Goal: Use online tool/utility

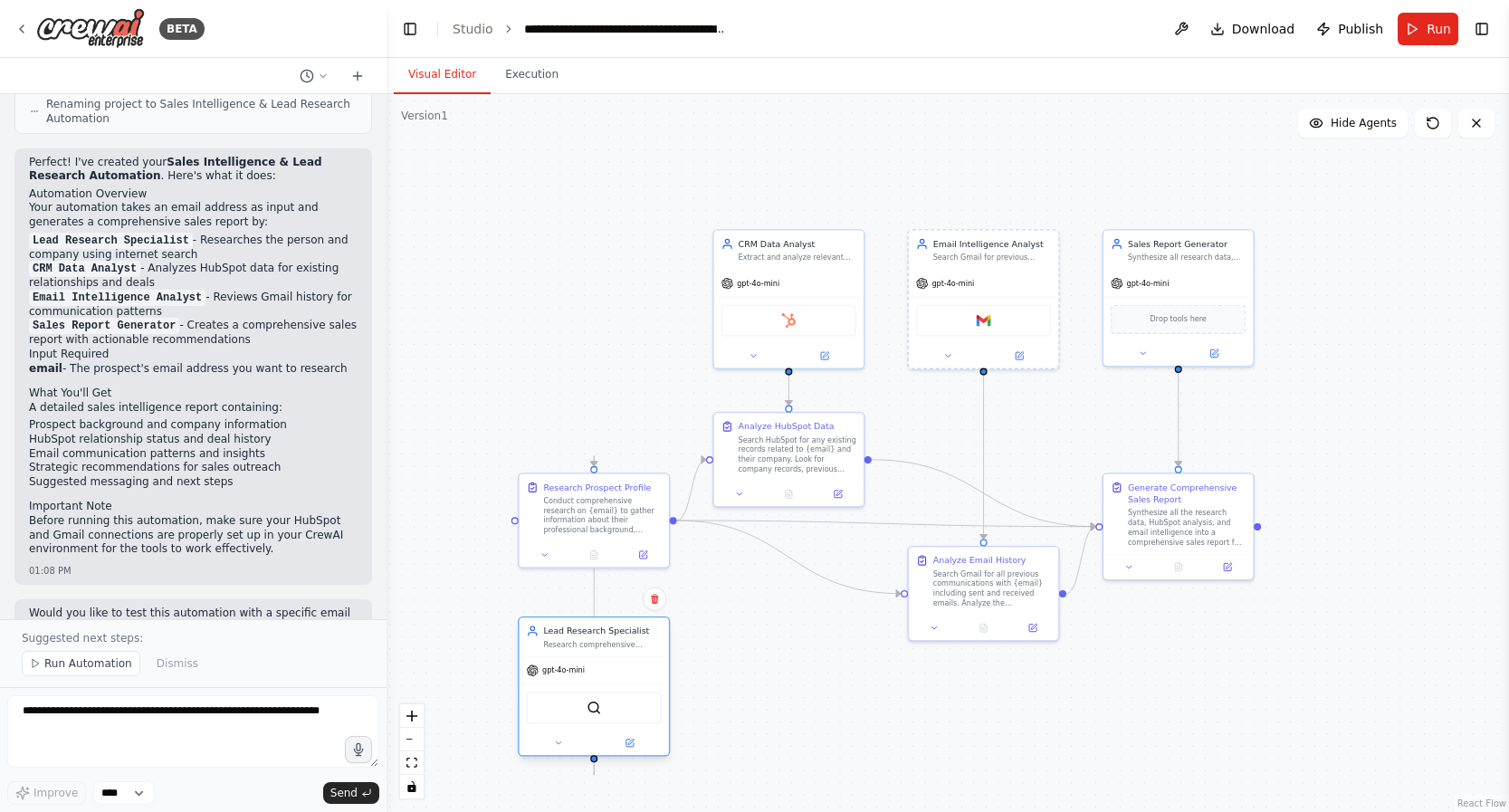
drag, startPoint x: 627, startPoint y: 245, endPoint x: 627, endPoint y: 658, distance: 413.0
click at [627, 658] on div "Lead Research Specialist Research comprehensive information about {email} and t…" at bounding box center [593, 686] width 152 height 141
drag, startPoint x: 824, startPoint y: 308, endPoint x: 826, endPoint y: 684, distance: 376.0
click at [826, 684] on div "HubSpot" at bounding box center [790, 695] width 150 height 47
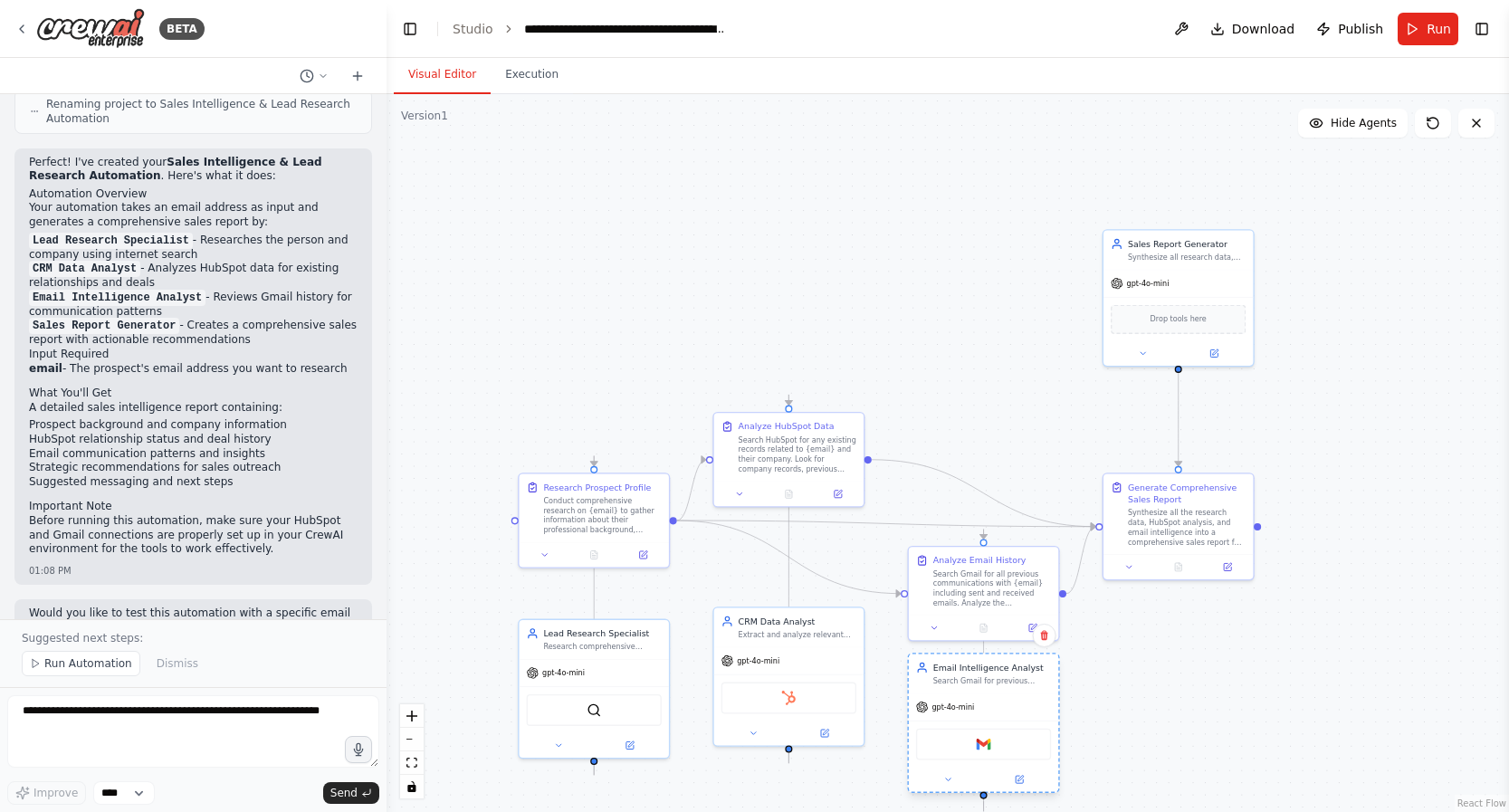
drag, startPoint x: 1013, startPoint y: 297, endPoint x: 1012, endPoint y: 724, distance: 427.0
click at [1012, 724] on div "gpt-4o-mini Gmail" at bounding box center [984, 743] width 150 height 99
drag, startPoint x: 1195, startPoint y: 452, endPoint x: 1189, endPoint y: 696, distance: 244.1
click at [1189, 696] on div "gpt-4o-mini" at bounding box center [1179, 691] width 150 height 27
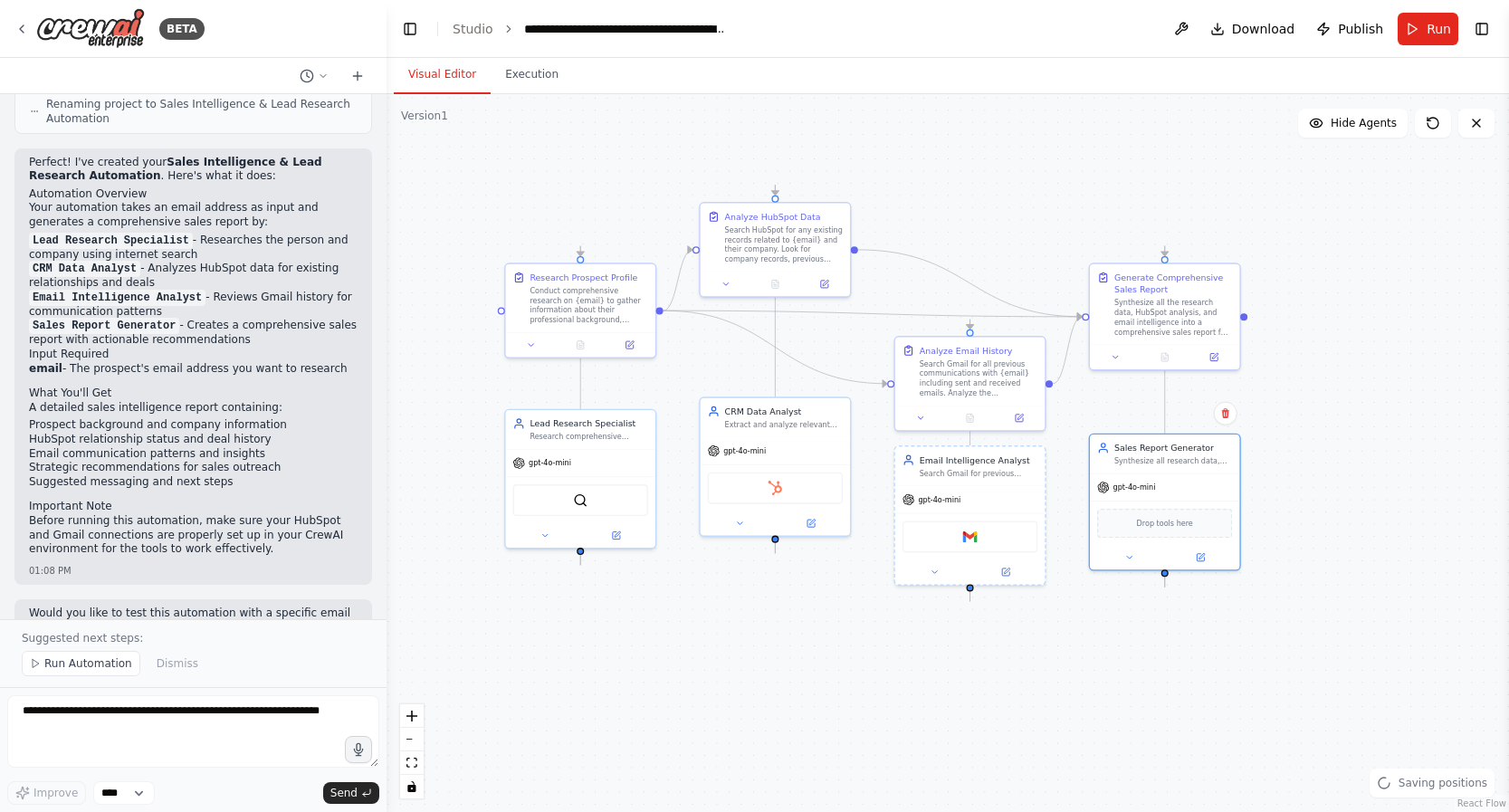
drag, startPoint x: 1358, startPoint y: 545, endPoint x: 1350, endPoint y: 453, distance: 92.3
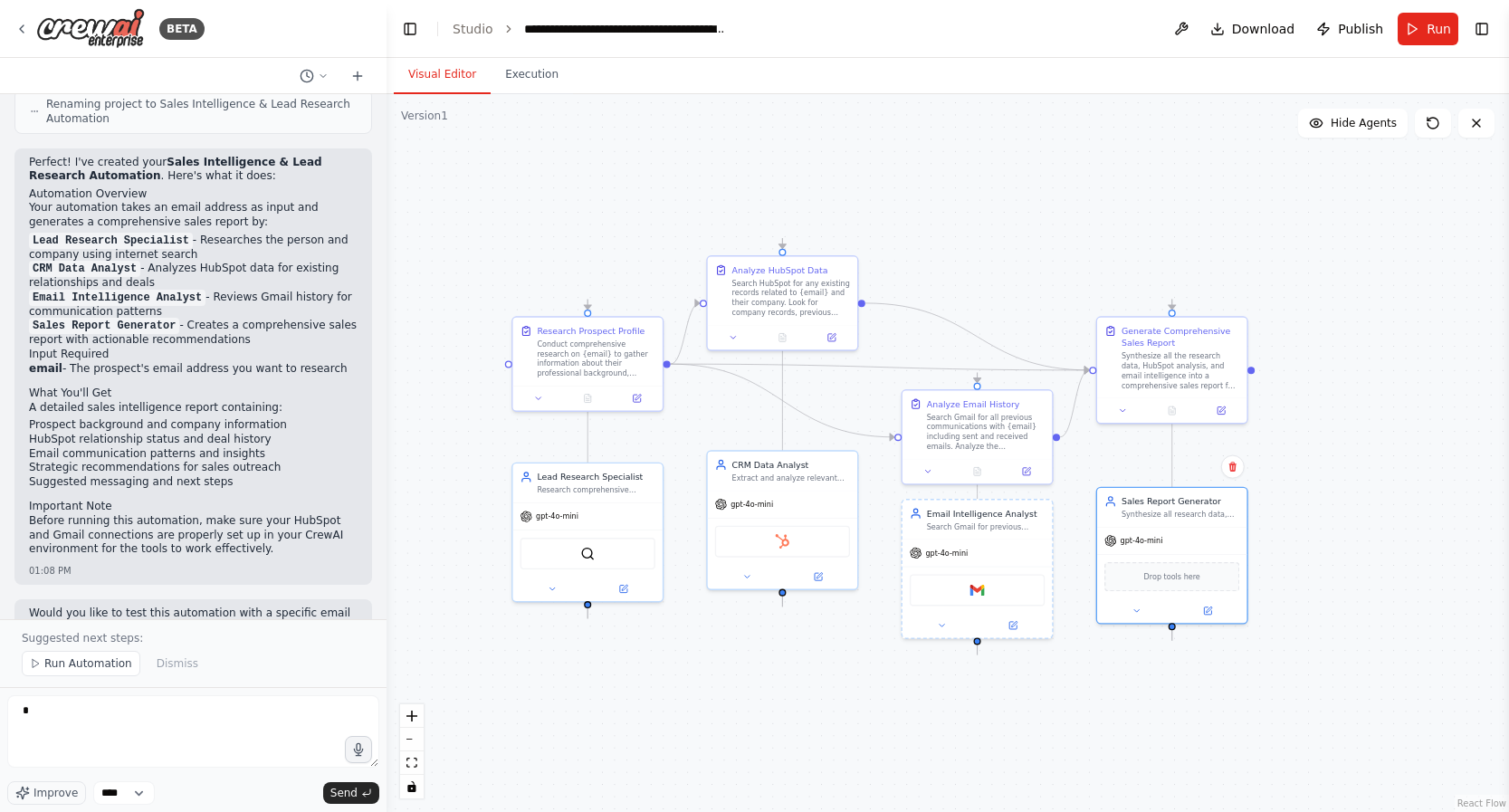
type textarea "*"
type input "**"
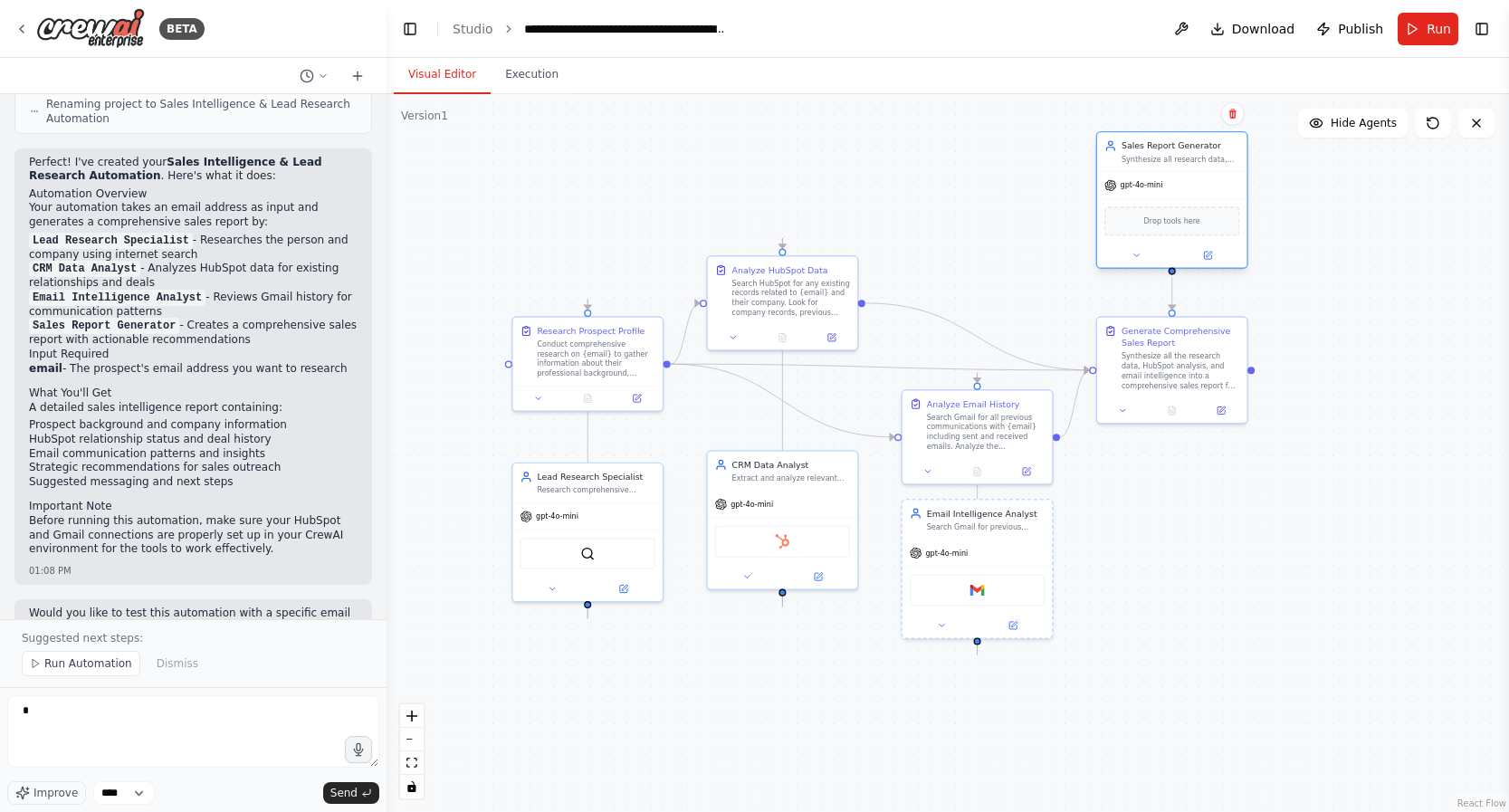
drag, startPoint x: 1197, startPoint y: 340, endPoint x: 1221, endPoint y: 179, distance: 162.8
click at [1221, 179] on div "gpt-4o-mini" at bounding box center [1172, 185] width 150 height 27
drag, startPoint x: 1030, startPoint y: 494, endPoint x: 1025, endPoint y: 185, distance: 309.0
click at [1025, 185] on div "gpt-4o-mini" at bounding box center [978, 185] width 150 height 27
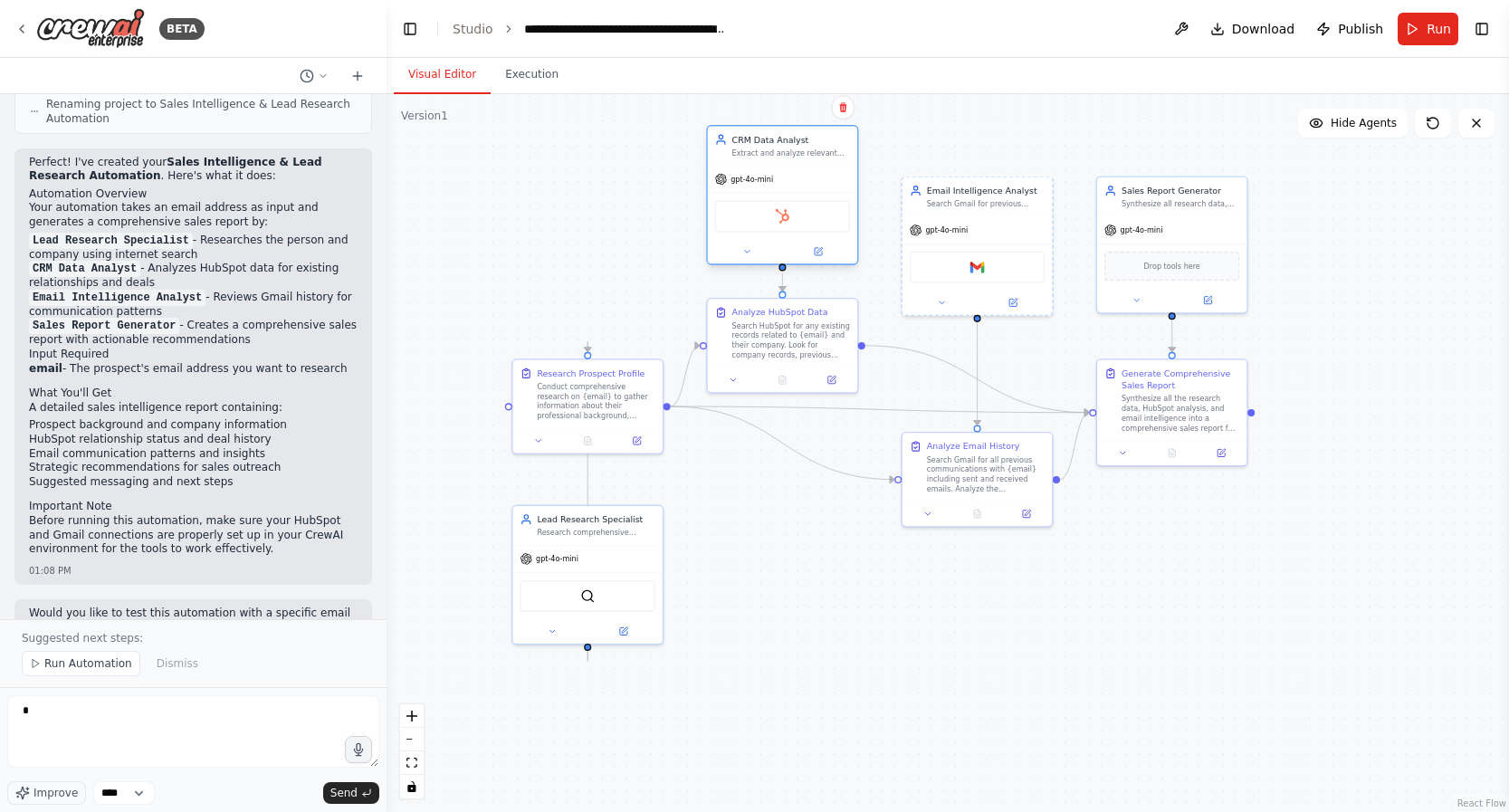
drag, startPoint x: 836, startPoint y: 466, endPoint x: 833, endPoint y: 163, distance: 303.0
click at [833, 163] on div "CRM Data Analyst Extract and analyze relevant data from HubSpot for {email} and…" at bounding box center [783, 145] width 150 height 39
drag, startPoint x: 934, startPoint y: 212, endPoint x: 928, endPoint y: 171, distance: 41.4
click at [928, 171] on div "gpt-4o-mini" at bounding box center [978, 180] width 150 height 27
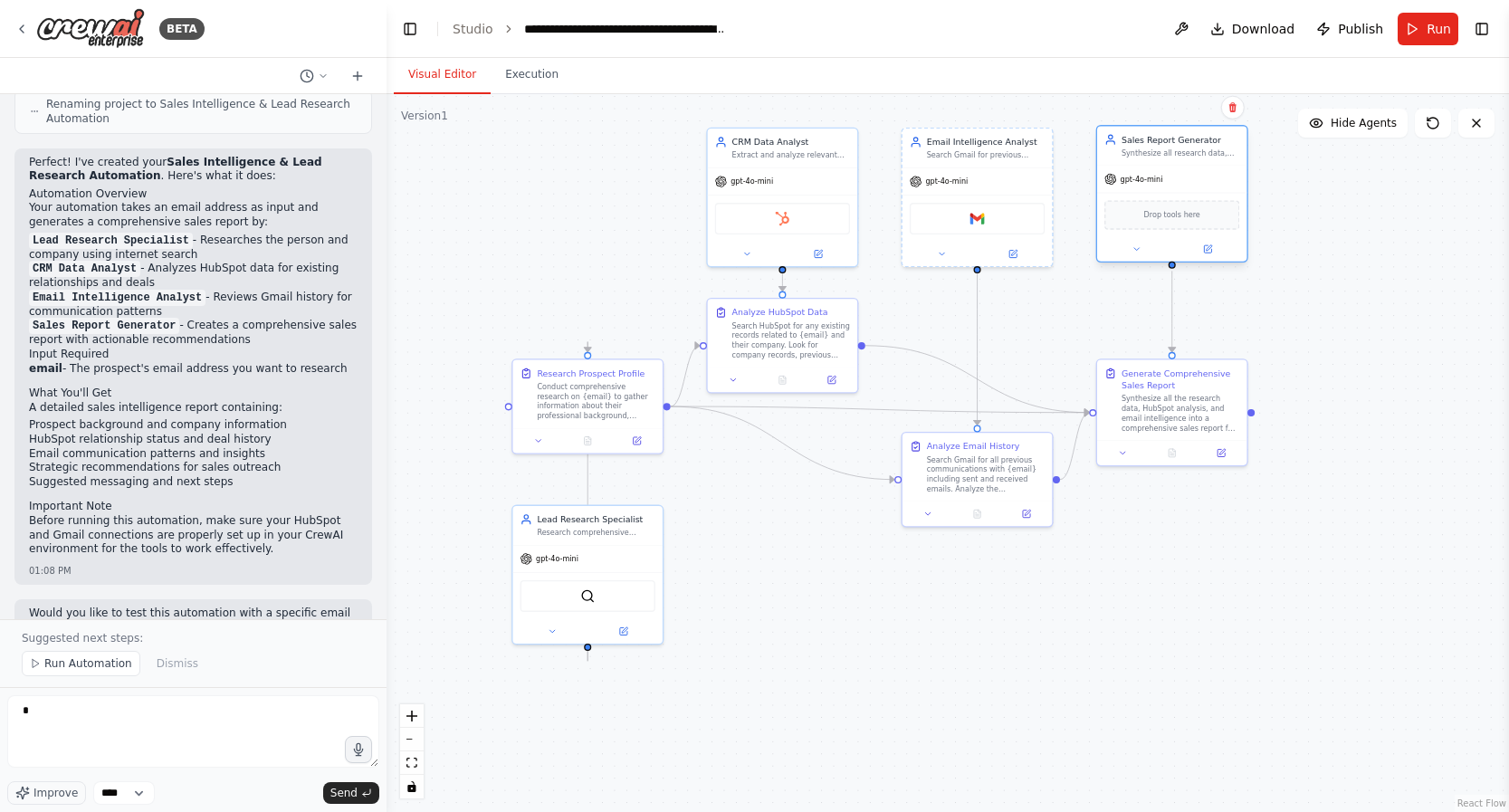
drag, startPoint x: 1140, startPoint y: 222, endPoint x: 1140, endPoint y: 203, distance: 19.0
click at [1140, 203] on div "Drop tools here" at bounding box center [1172, 214] width 135 height 29
drag, startPoint x: 651, startPoint y: 537, endPoint x: 732, endPoint y: 219, distance: 328.2
click at [655, 179] on div "gpt-4o-mini" at bounding box center [588, 182] width 150 height 27
click at [1334, 367] on div ".deletable-edge-delete-btn { width: 20px; height: 20px; border: 0px solid #ffff…" at bounding box center [948, 453] width 1123 height 718
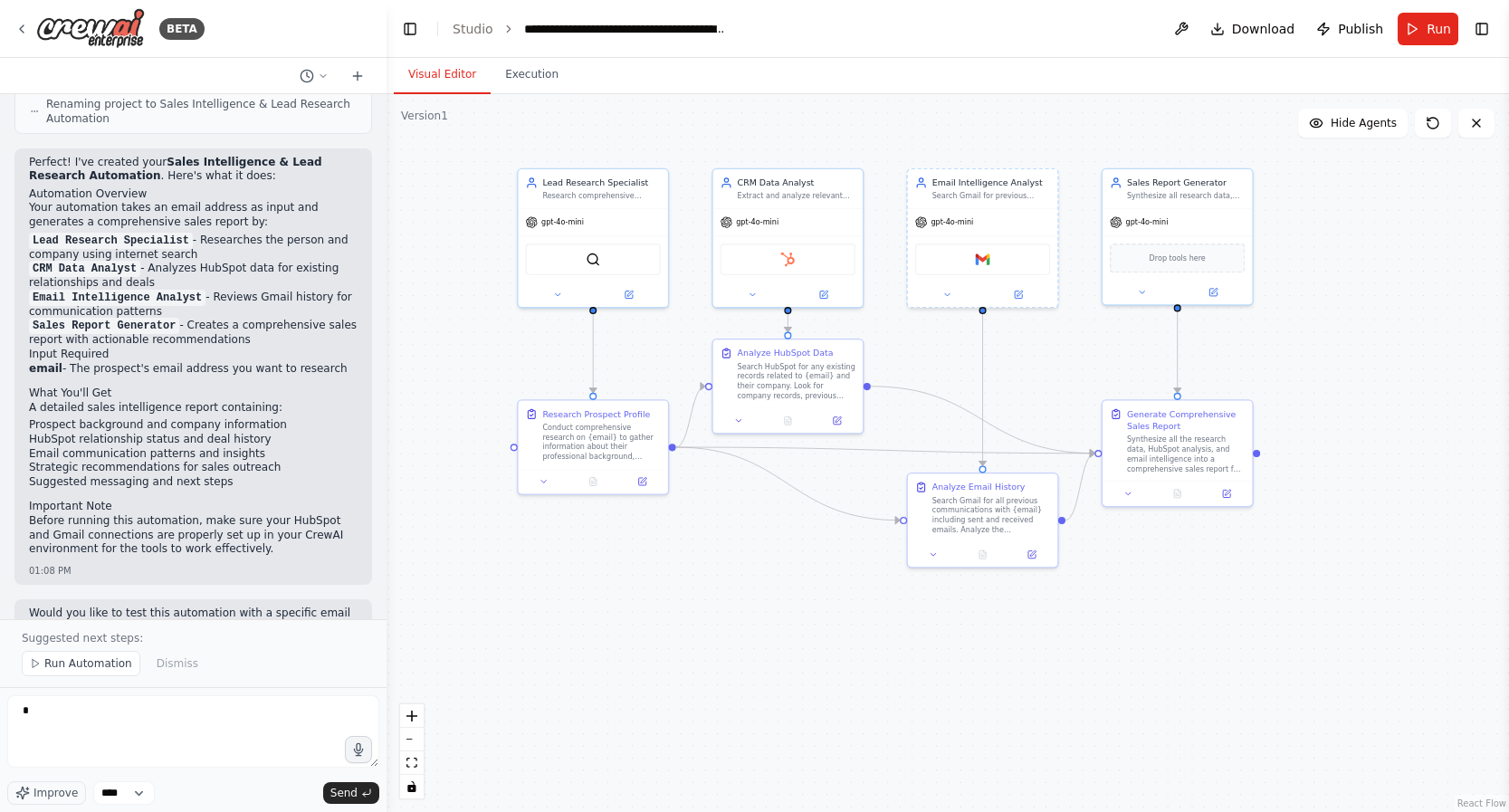
drag, startPoint x: 1341, startPoint y: 325, endPoint x: 1357, endPoint y: 379, distance: 56.3
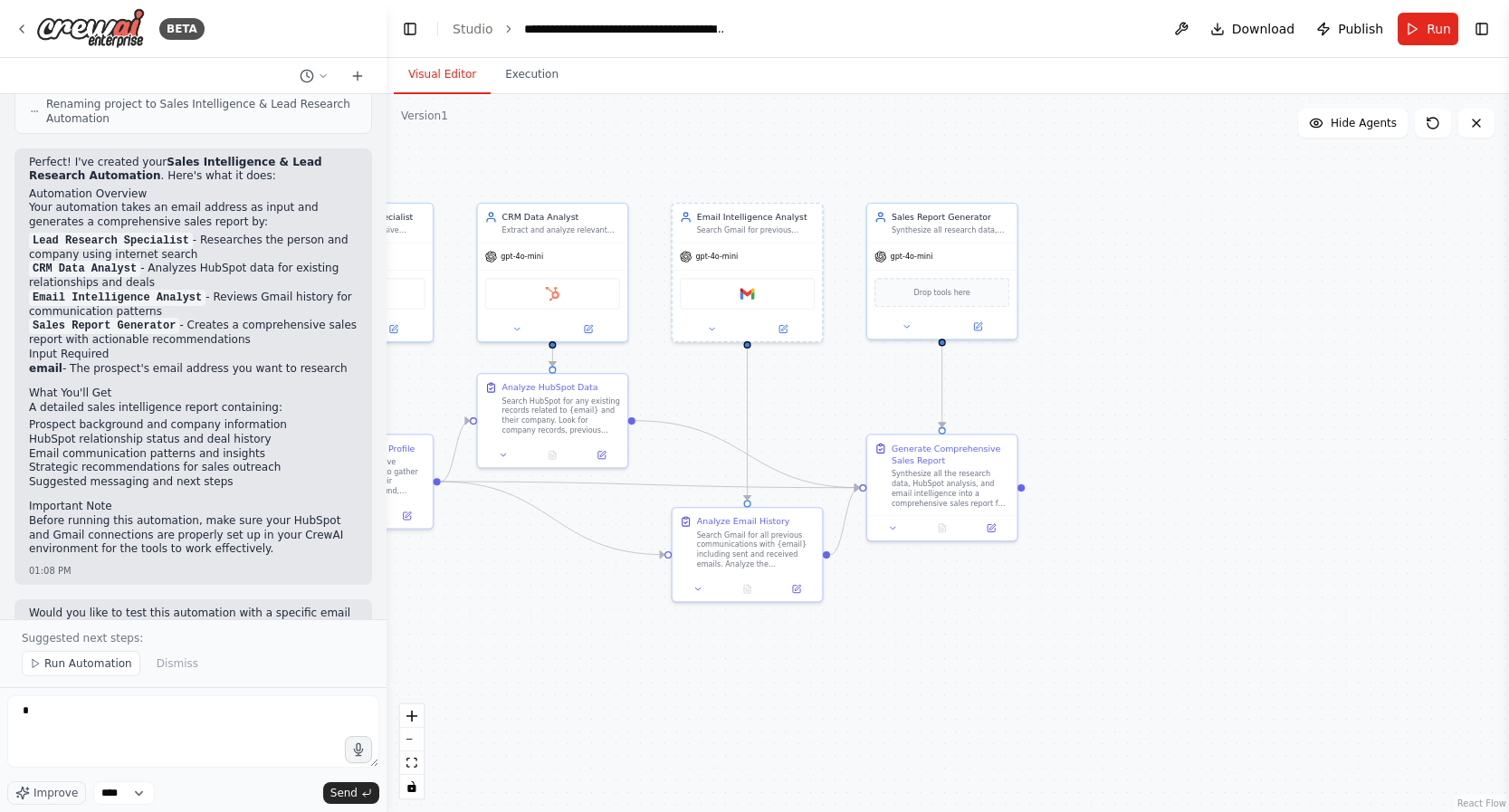
drag, startPoint x: 1309, startPoint y: 356, endPoint x: 997, endPoint y: 390, distance: 313.8
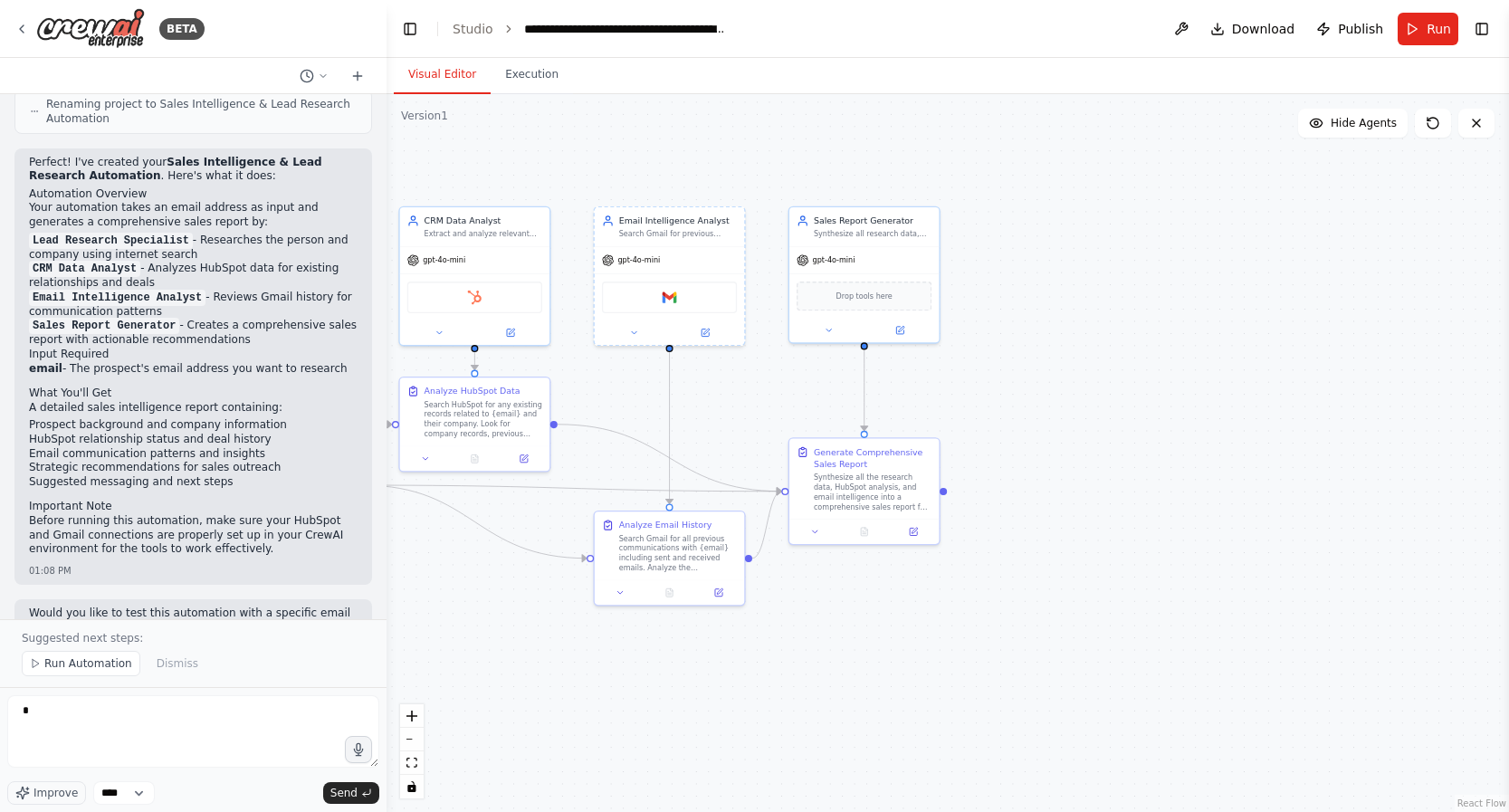
click at [1122, 420] on div ".deletable-edge-delete-btn { width: 20px; height: 20px; border: 0px solid #ffff…" at bounding box center [948, 453] width 1123 height 718
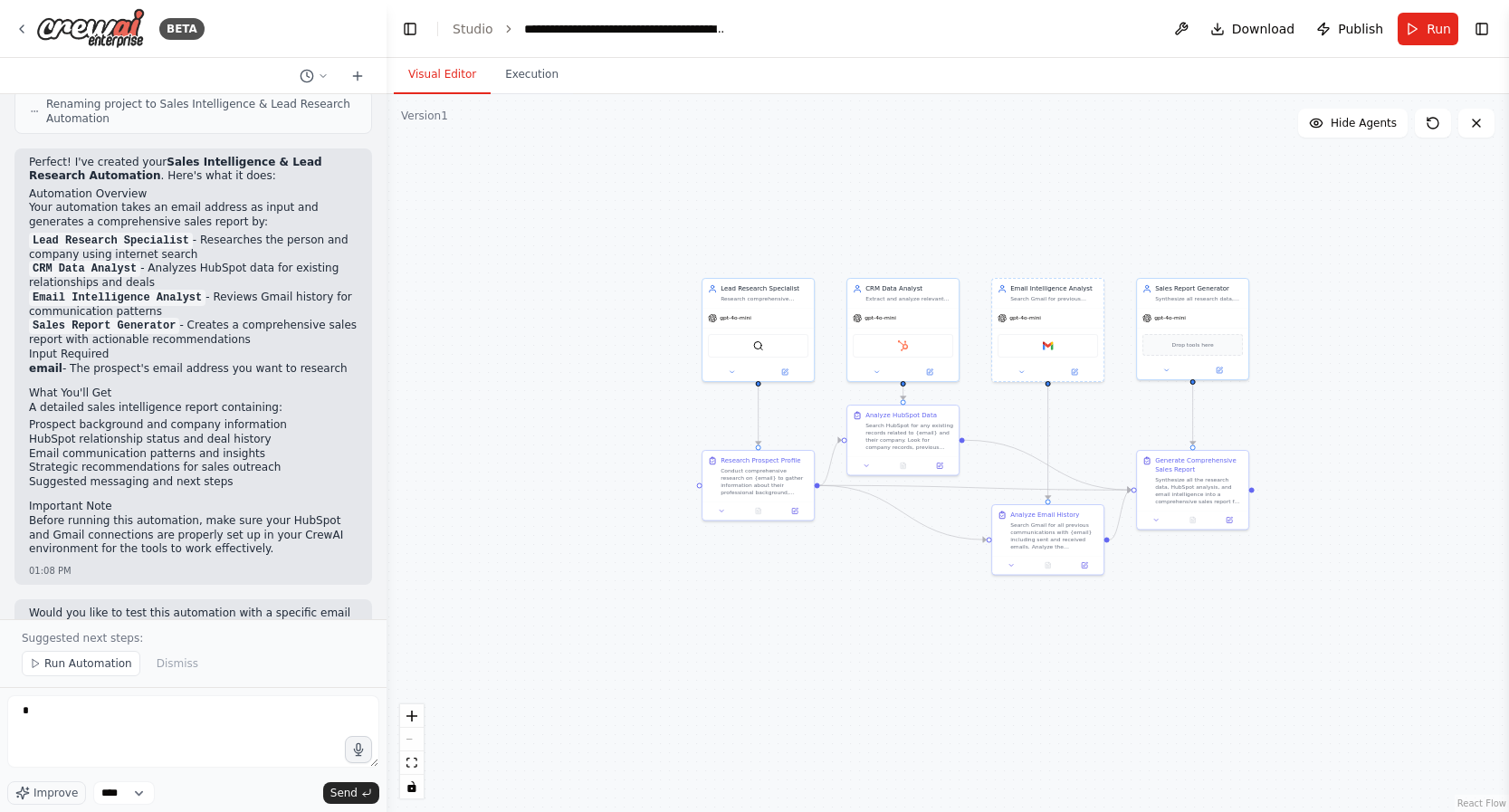
drag, startPoint x: 739, startPoint y: 620, endPoint x: 978, endPoint y: 629, distance: 239.2
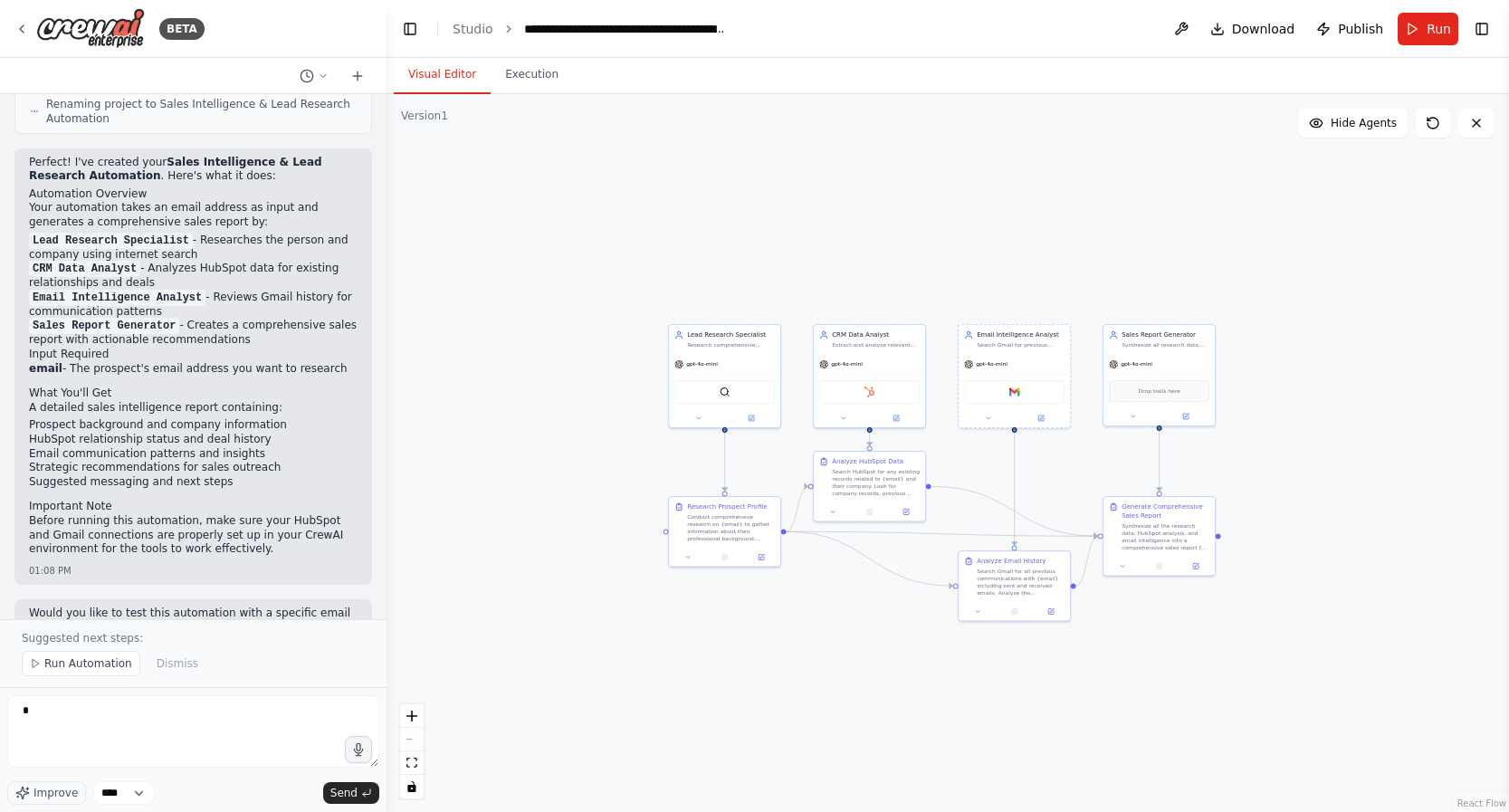
drag, startPoint x: 973, startPoint y: 631, endPoint x: 939, endPoint y: 673, distance: 54.0
